Goal: Transaction & Acquisition: Purchase product/service

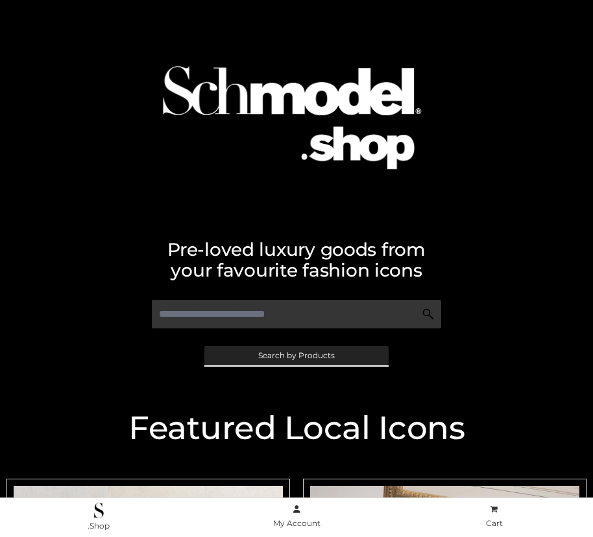
click at [296, 355] on span "Search by Products" at bounding box center [296, 356] width 77 height 8
click at [352, 353] on link "Search by Products" at bounding box center [296, 355] width 184 height 19
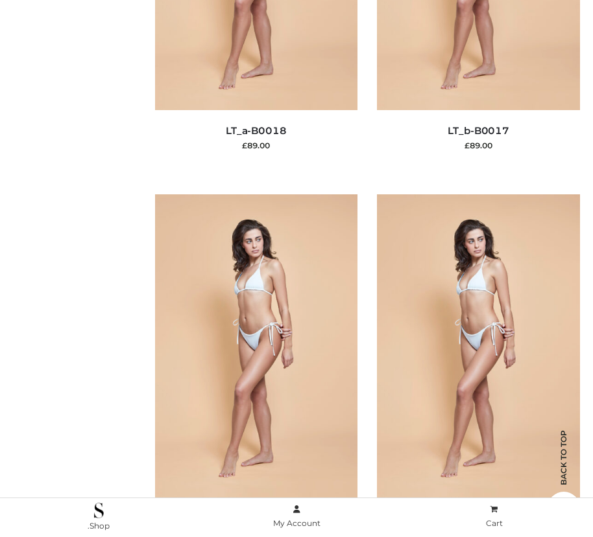
scroll to position [6803, 0]
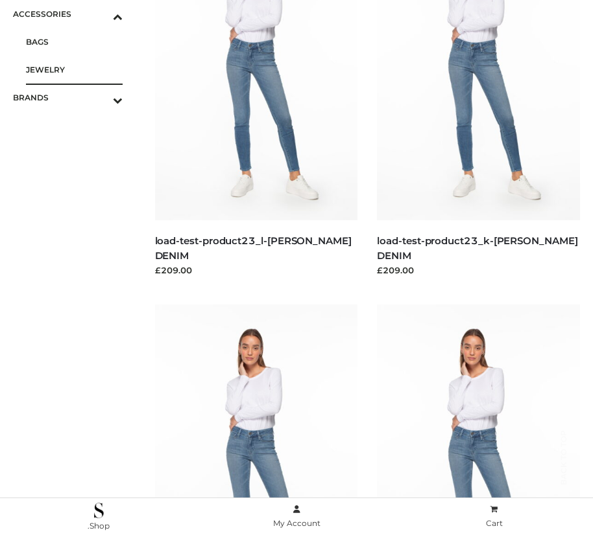
click at [74, 69] on span "JEWELRY" at bounding box center [74, 69] width 97 height 15
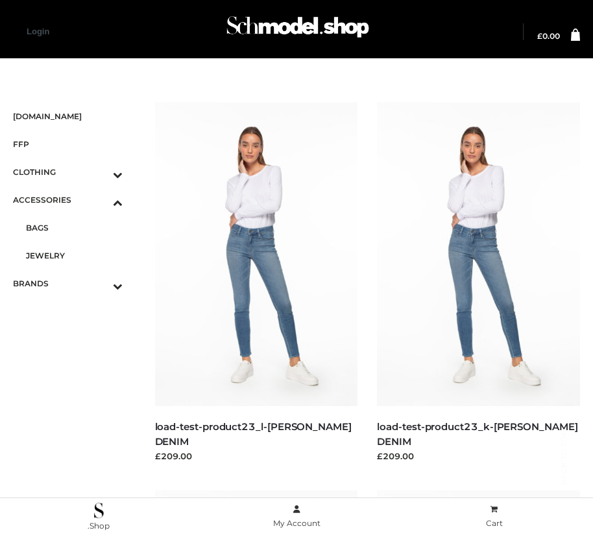
scroll to position [3048, 0]
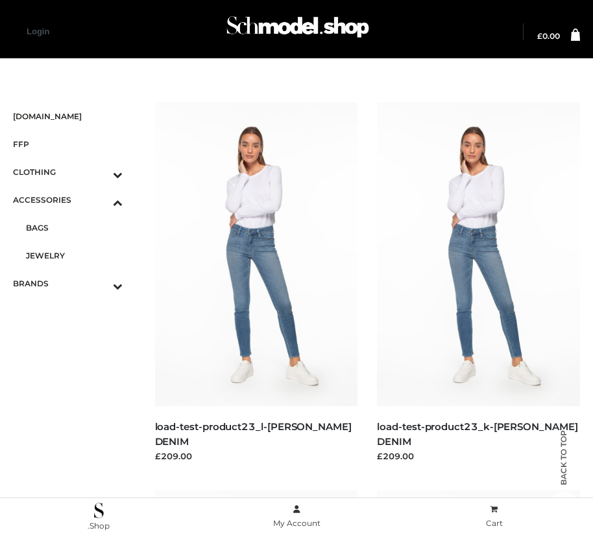
scroll to position [8124, 0]
